Goal: Information Seeking & Learning: Understand process/instructions

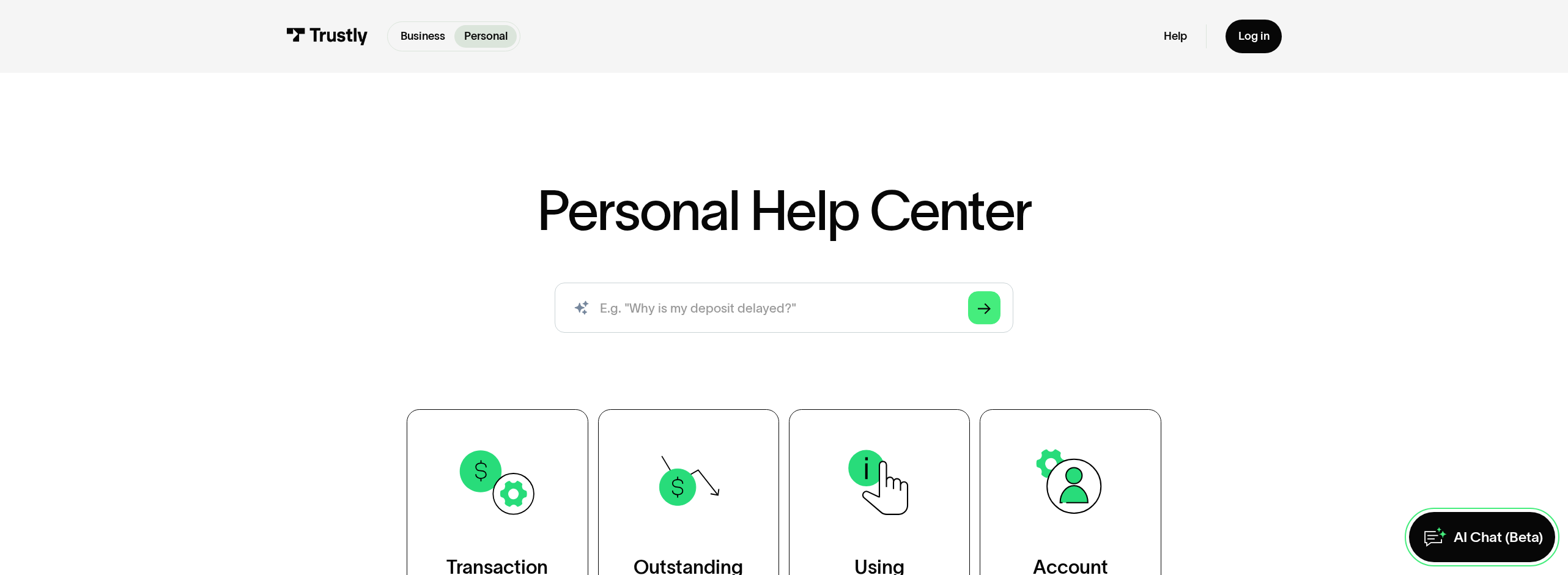
click at [1467, 531] on div "AI Chat (Beta)" at bounding box center [1498, 537] width 89 height 18
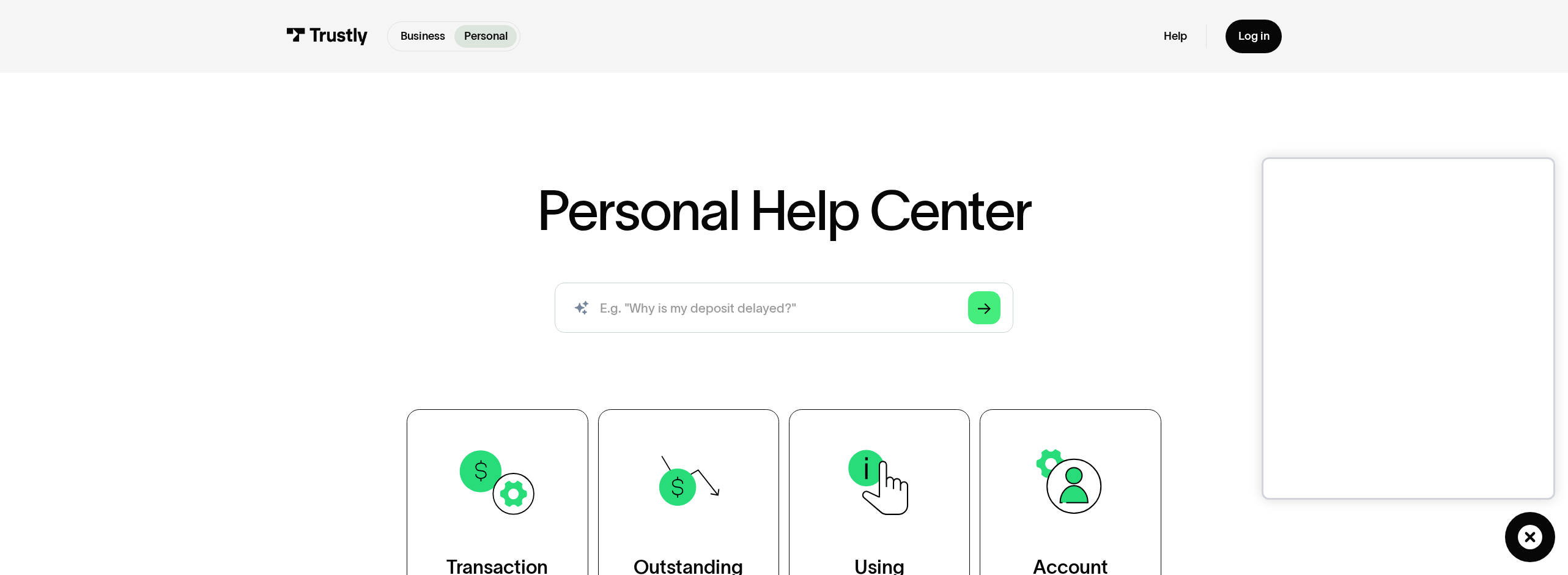
scroll to position [72, 0]
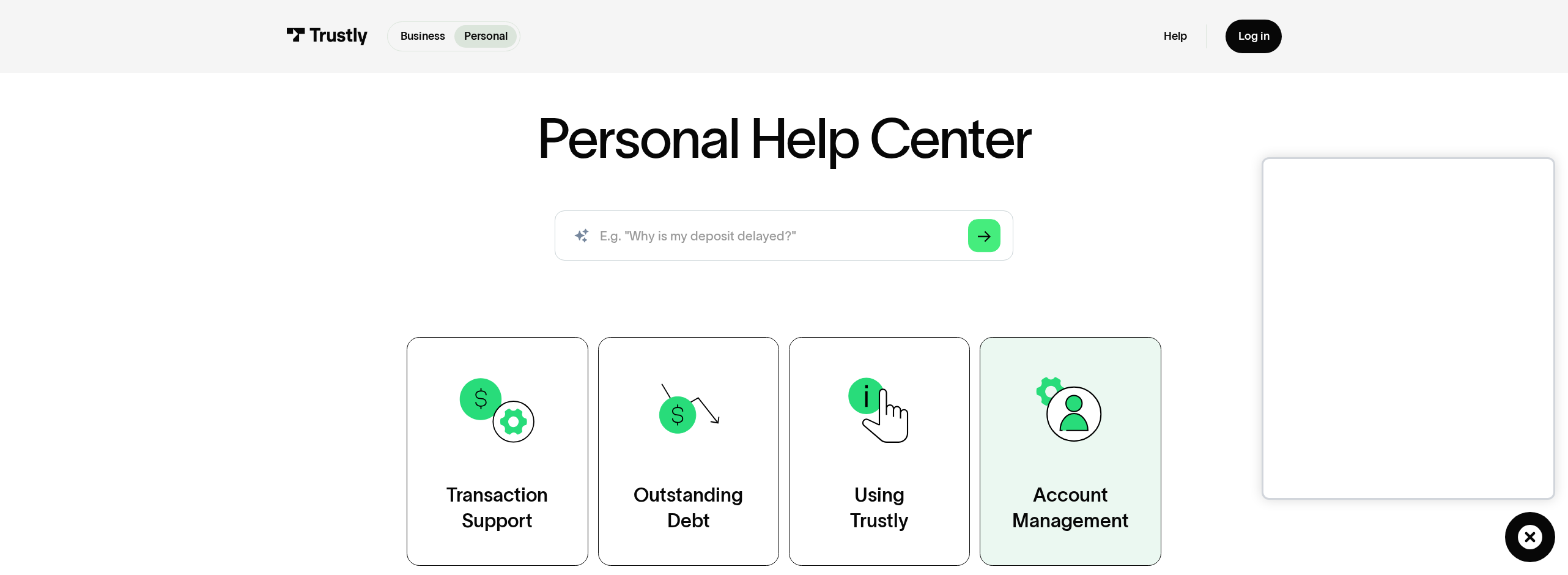
click at [1073, 396] on img at bounding box center [1070, 409] width 82 height 82
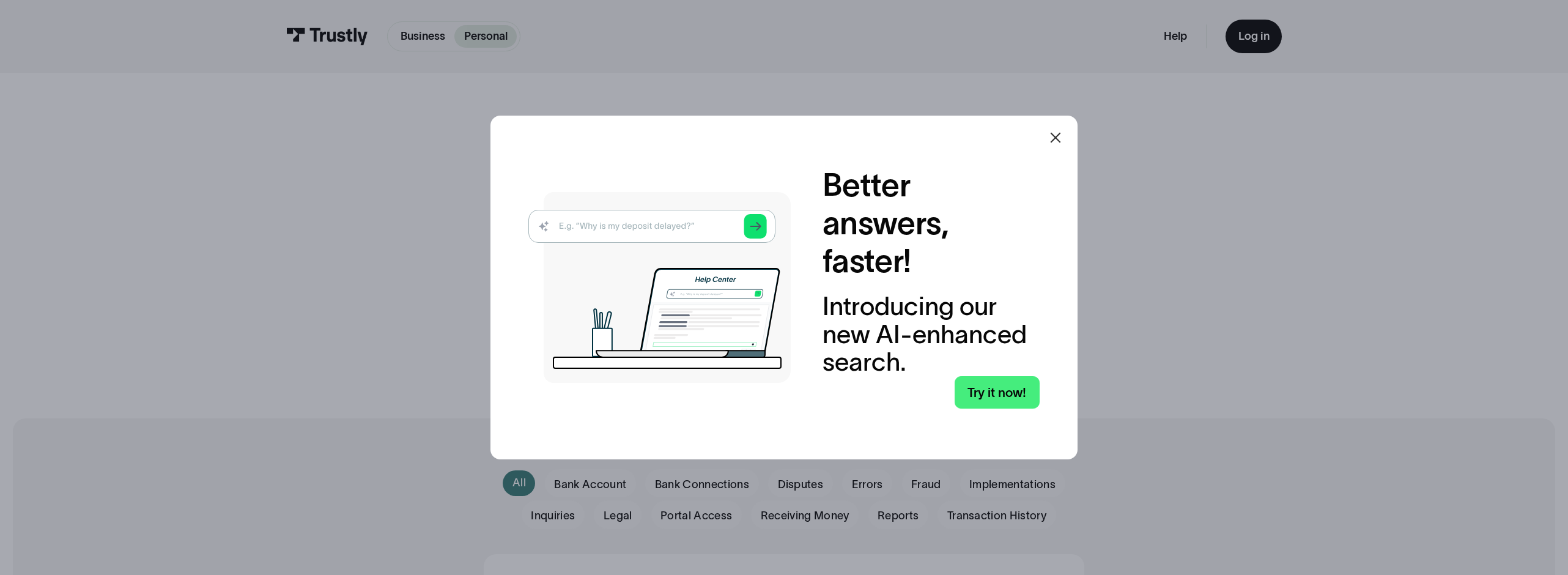
click at [1056, 140] on icon at bounding box center [1055, 137] width 15 height 15
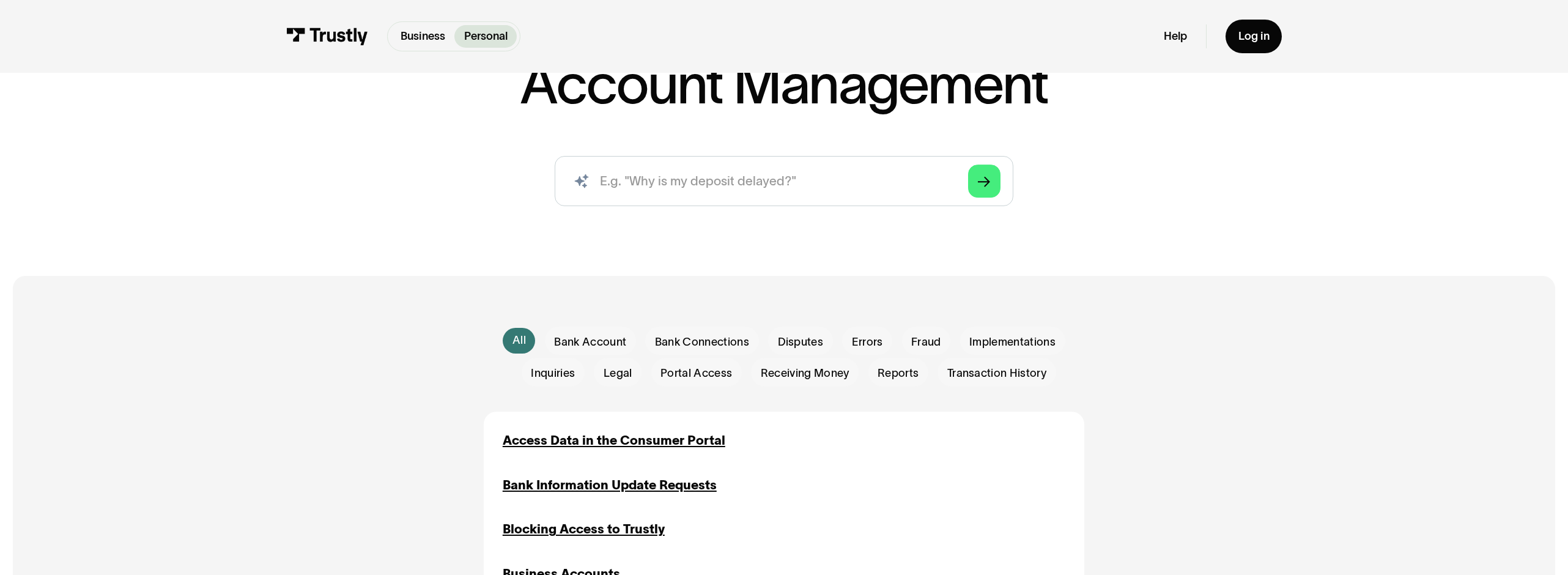
scroll to position [520, 0]
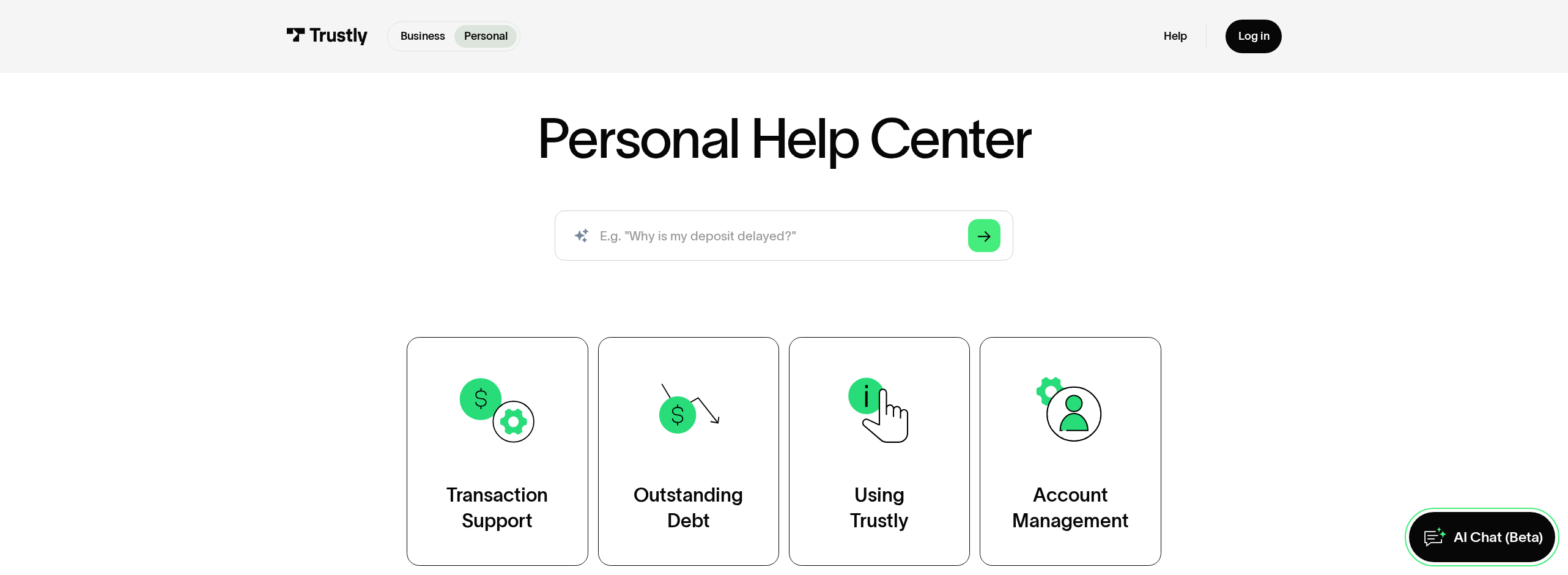
click at [1462, 540] on div "AI Chat (Beta)" at bounding box center [1498, 537] width 89 height 18
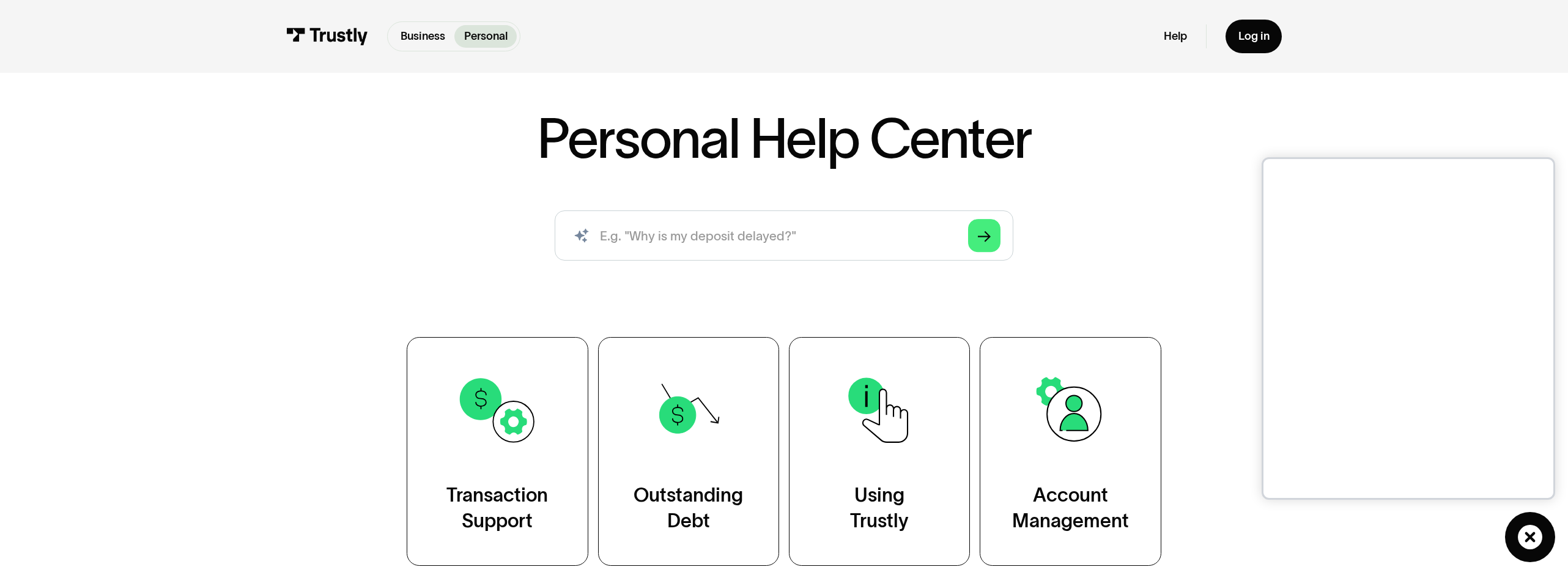
click at [1218, 310] on div "Personal Help Center AI-powered search ( 1 / 4 ) Type your question and our sma…" at bounding box center [784, 338] width 918 height 455
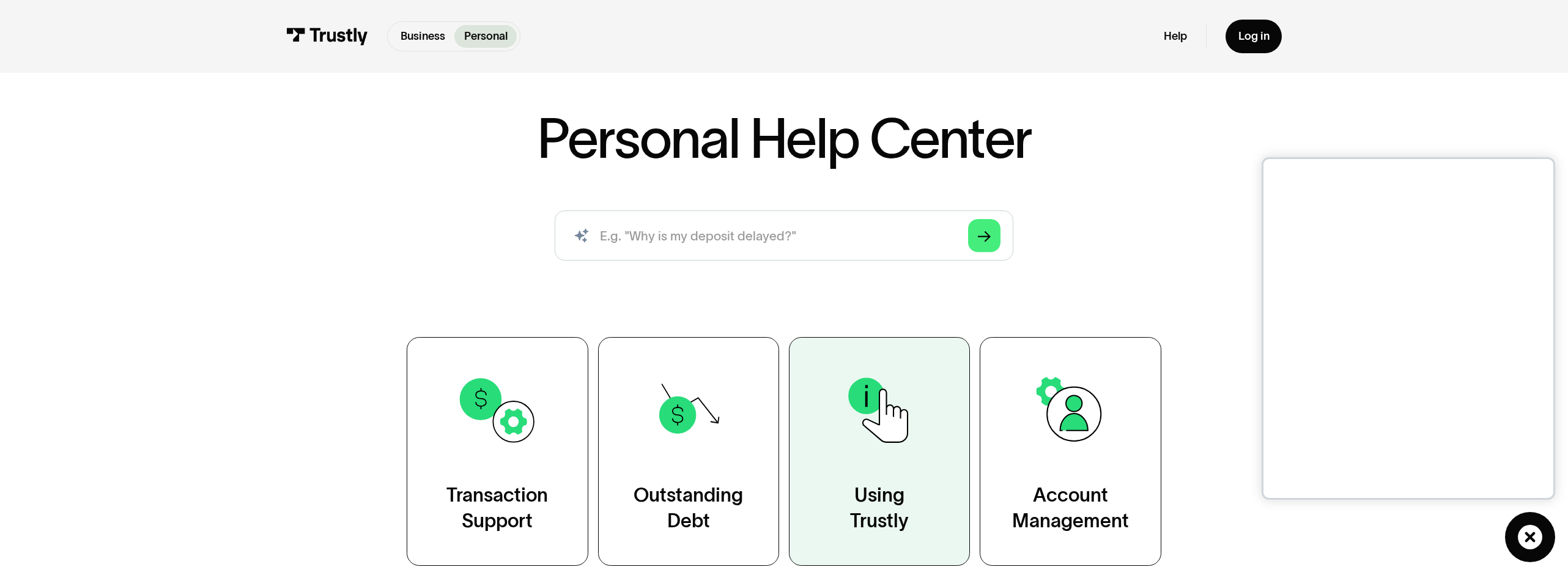
click at [944, 429] on link "Using Trustly" at bounding box center [879, 451] width 181 height 229
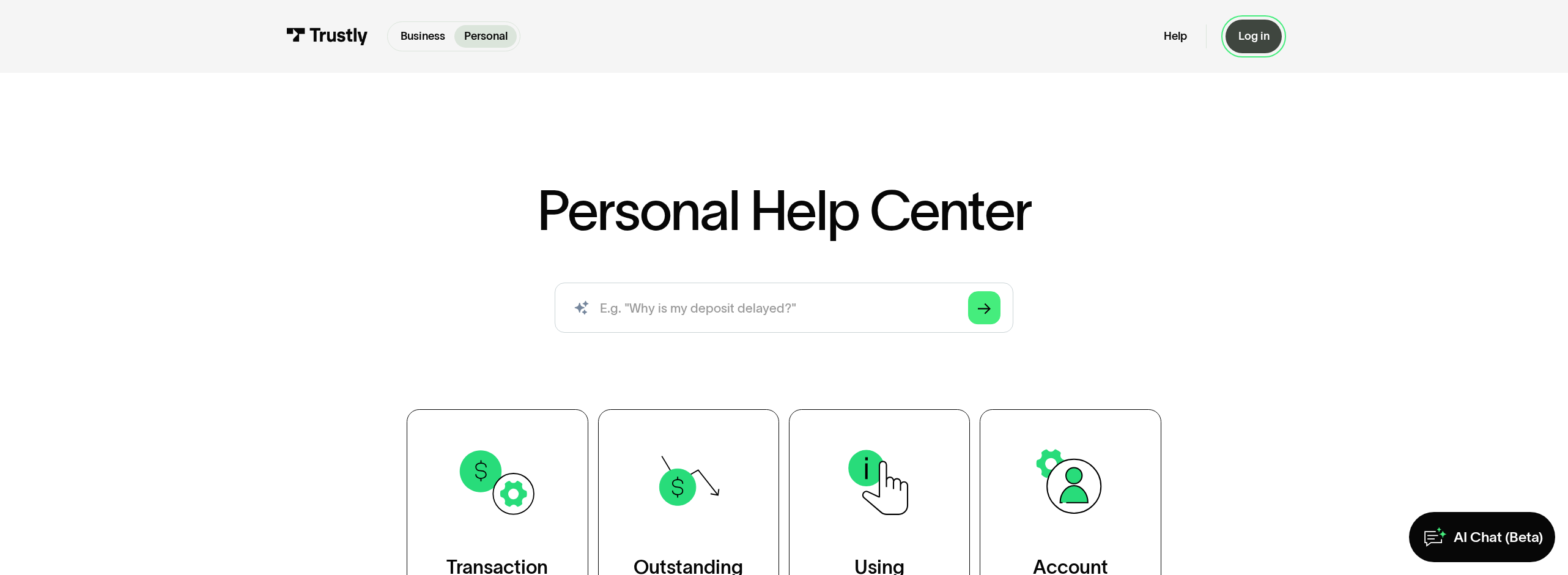
click at [1258, 44] on link "Log in" at bounding box center [1254, 37] width 56 height 34
